Goal: Task Accomplishment & Management: Manage account settings

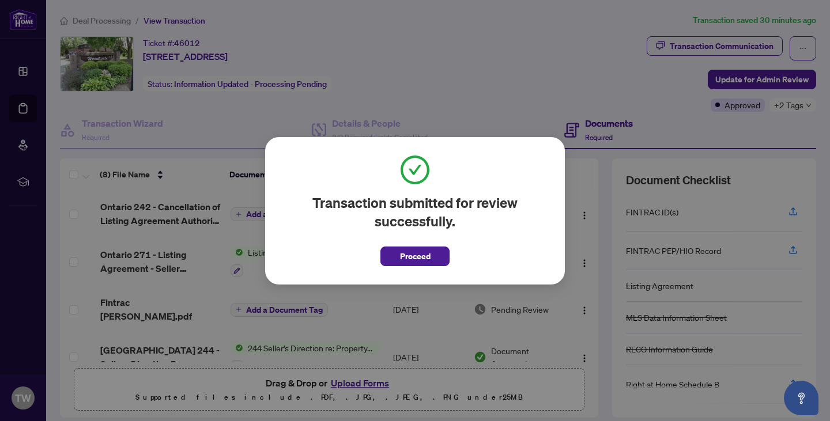
scroll to position [40, 0]
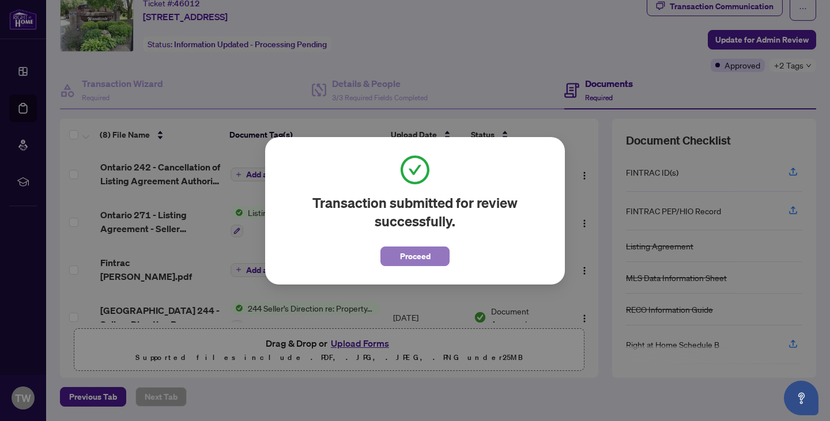
click at [400, 255] on span "Proceed" at bounding box center [415, 256] width 31 height 18
